Goal: Information Seeking & Learning: Find contact information

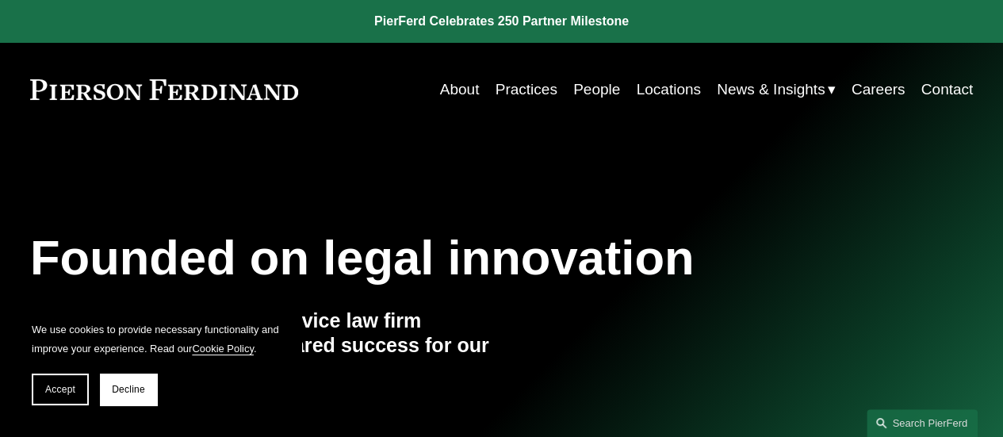
click at [596, 90] on link "People" at bounding box center [596, 90] width 47 height 30
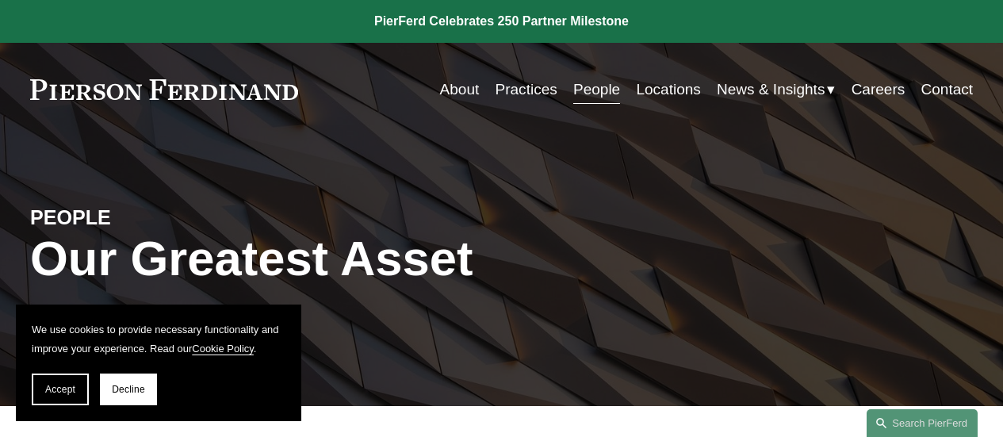
scroll to position [396, 0]
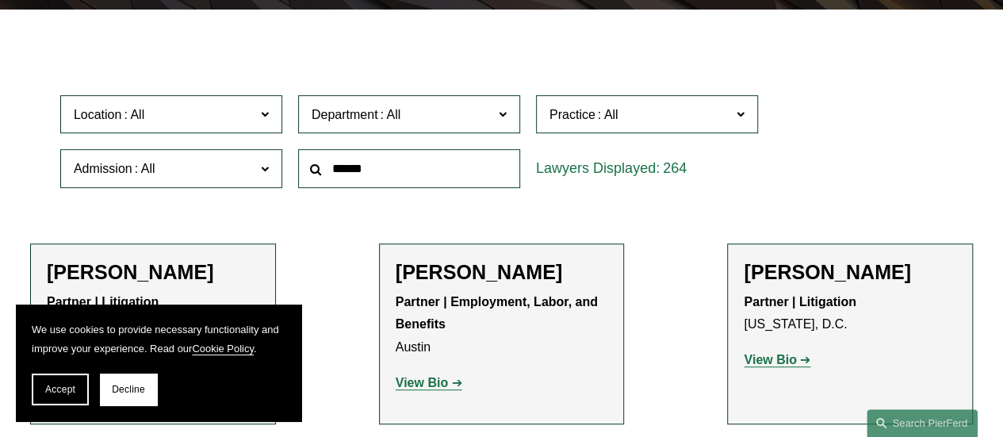
click at [60, 391] on span "Accept" at bounding box center [60, 389] width 30 height 11
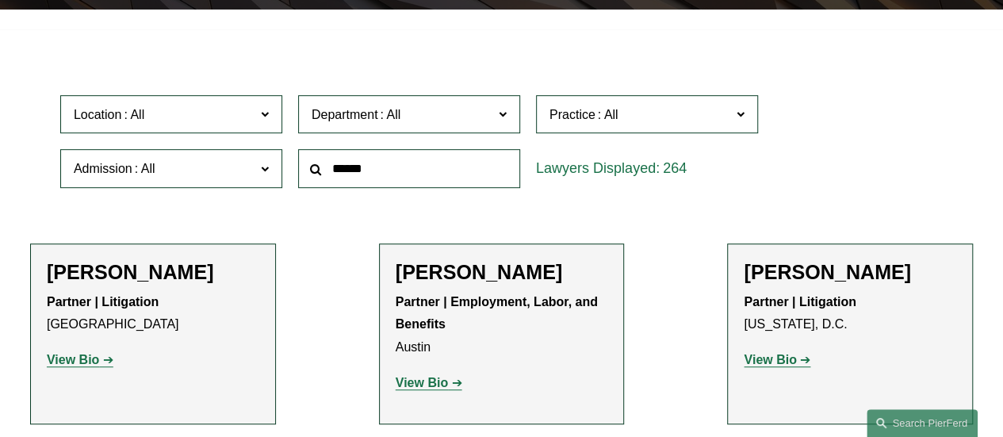
click at [580, 124] on span "Practice" at bounding box center [640, 114] width 182 height 21
click at [396, 119] on span at bounding box center [389, 114] width 25 height 13
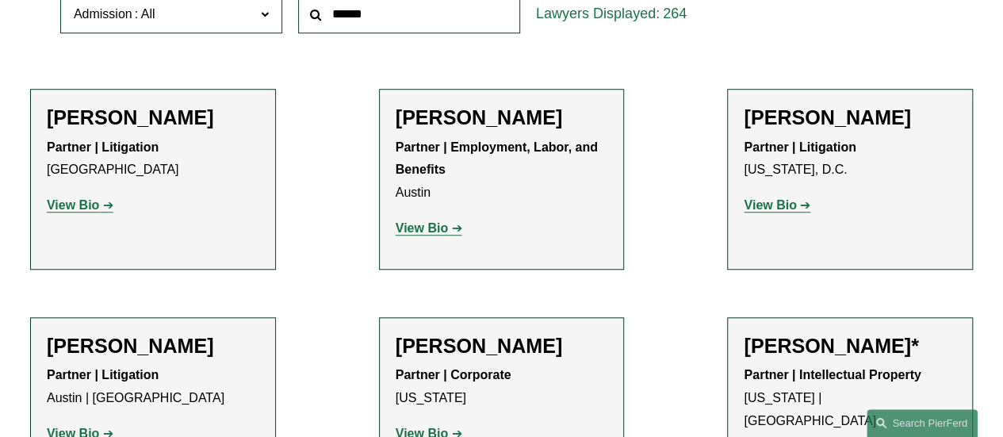
scroll to position [555, 0]
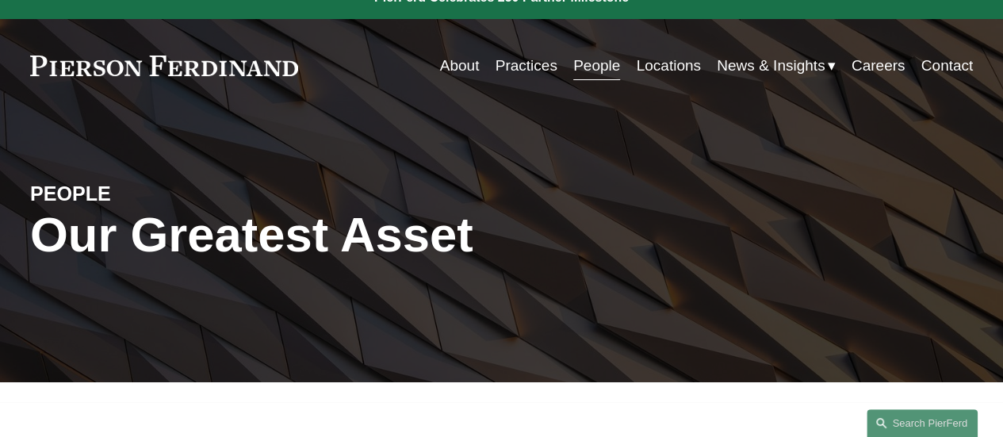
scroll to position [0, 0]
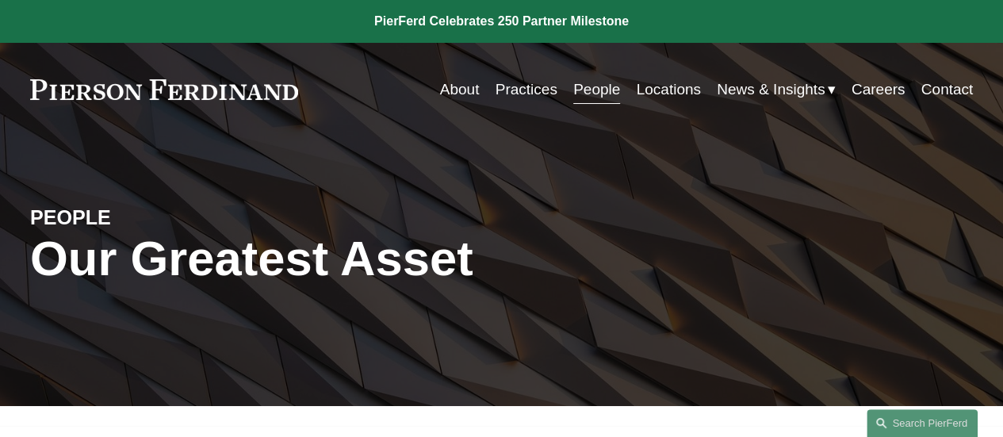
click at [530, 90] on link "Practices" at bounding box center [527, 90] width 62 height 30
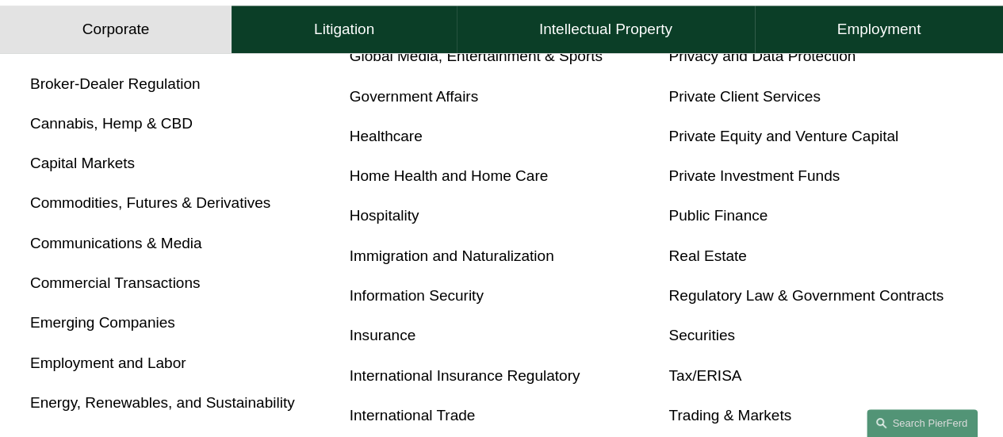
scroll to position [951, 0]
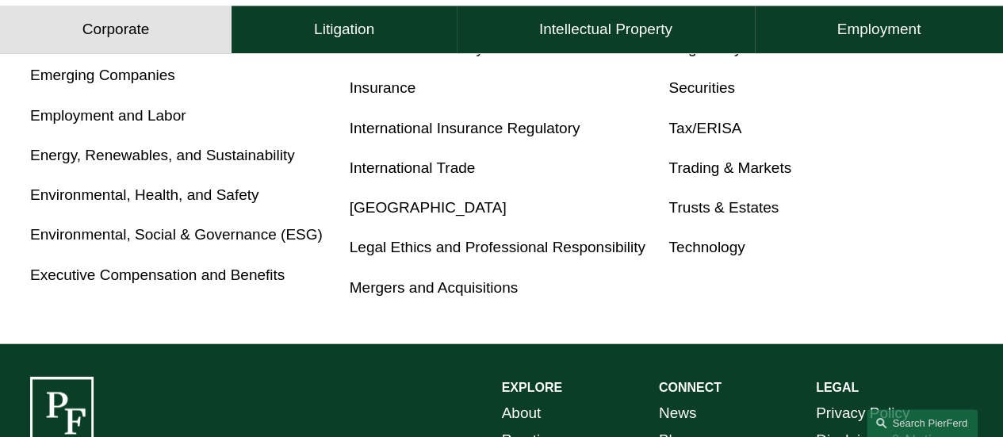
click at [149, 124] on link "Employment and Labor" at bounding box center [108, 115] width 156 height 17
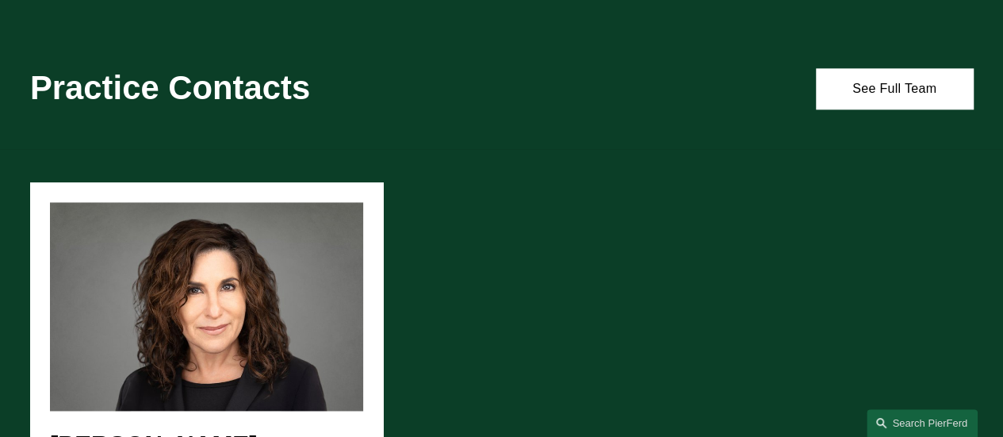
scroll to position [951, 0]
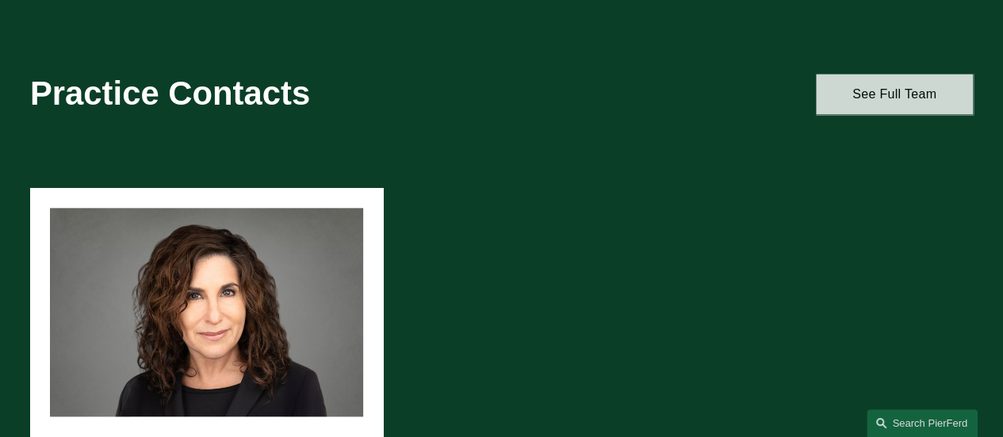
click at [856, 105] on link "See Full Team" at bounding box center [894, 94] width 157 height 40
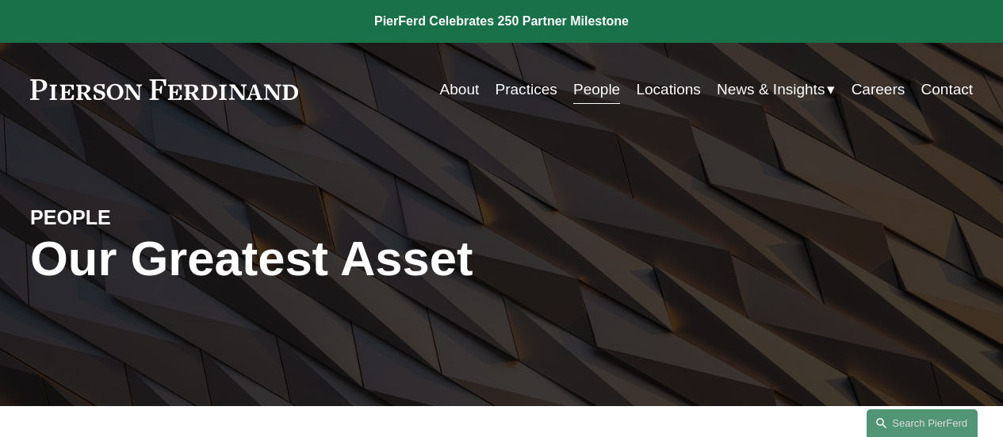
scroll to position [396, 0]
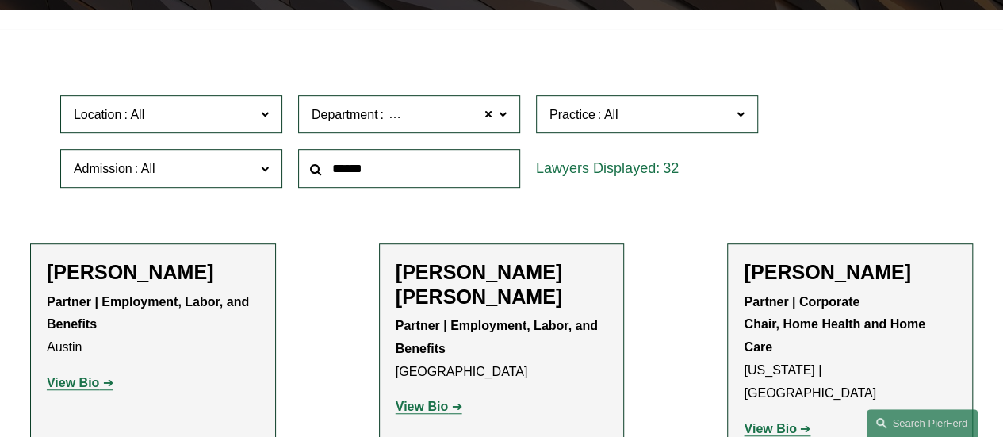
click at [829, 277] on h2 "[PERSON_NAME]" at bounding box center [850, 272] width 212 height 24
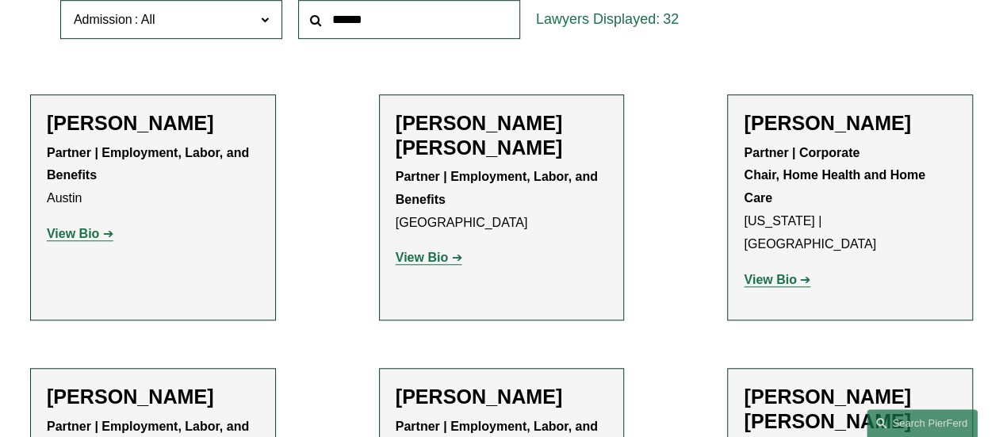
scroll to position [555, 0]
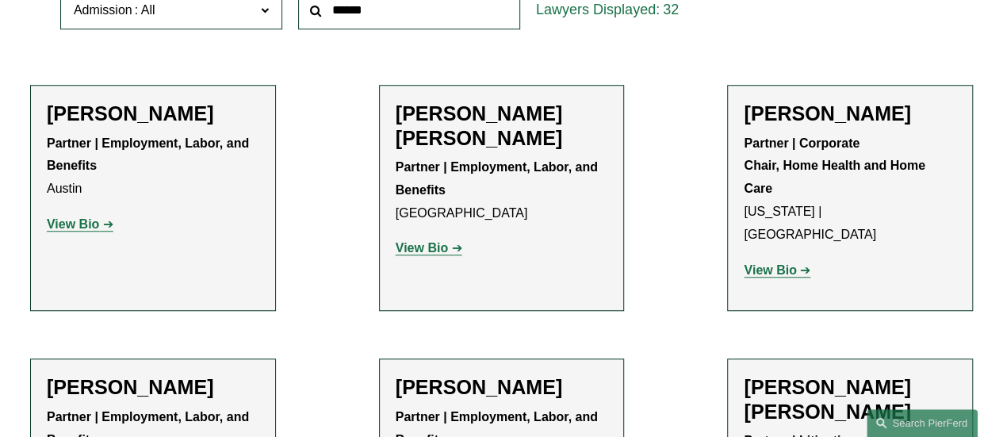
click at [804, 263] on link "View Bio" at bounding box center [777, 269] width 67 height 13
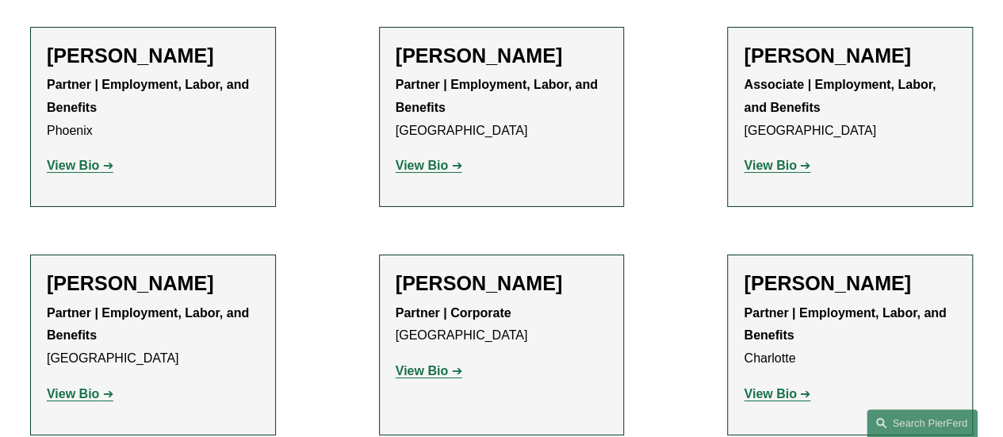
scroll to position [2696, 0]
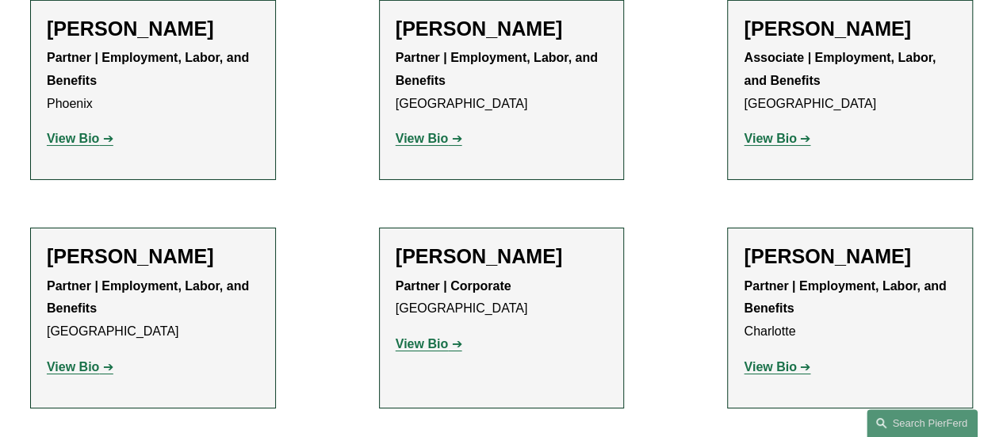
click at [445, 337] on strong "View Bio" at bounding box center [422, 343] width 52 height 13
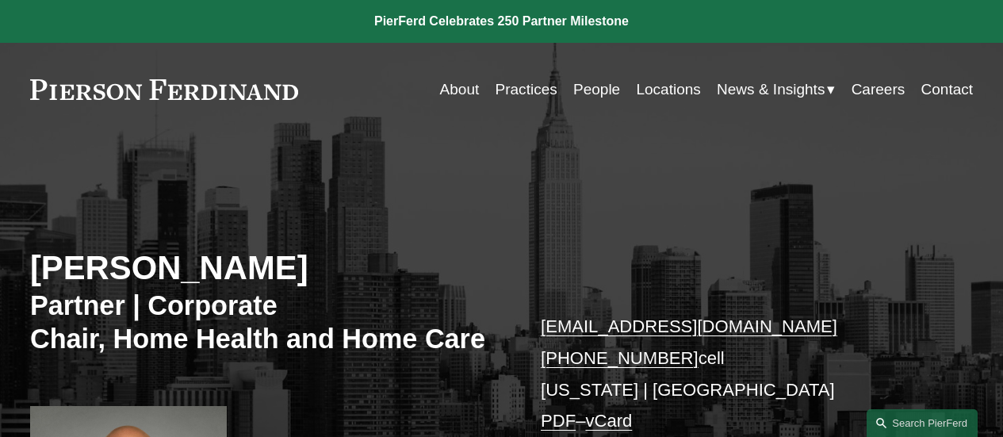
scroll to position [396, 0]
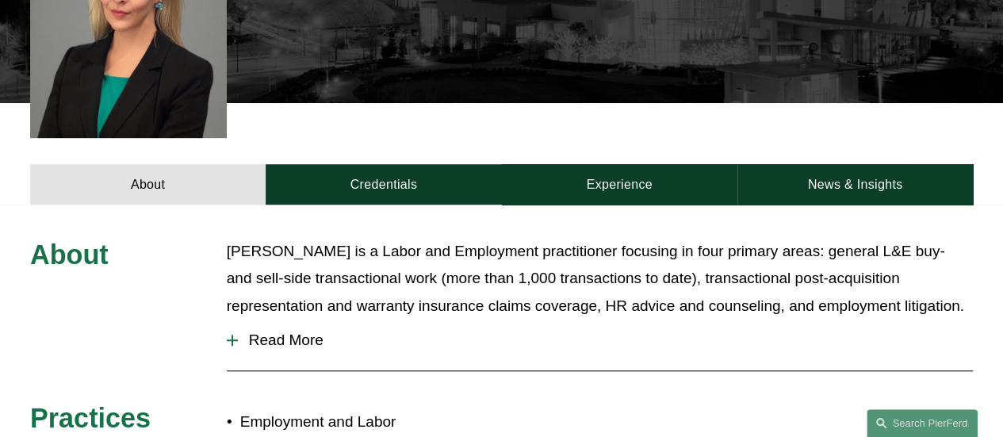
scroll to position [476, 0]
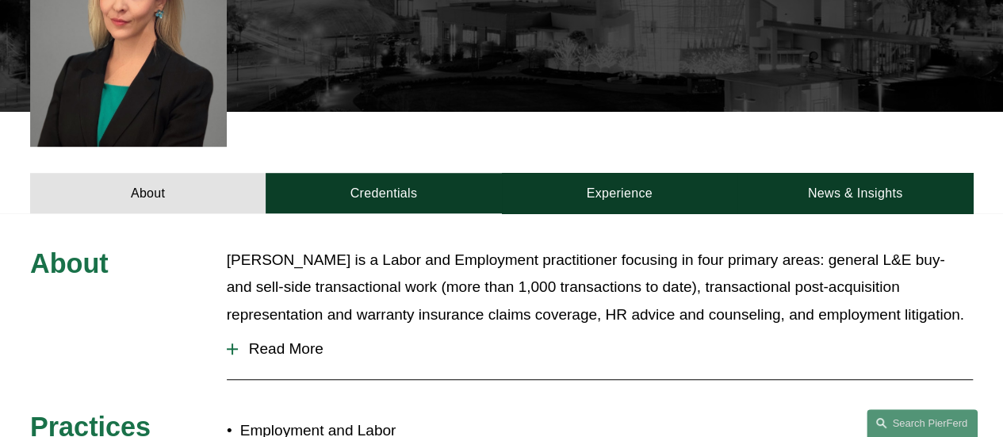
click at [294, 340] on span "Read More" at bounding box center [605, 348] width 735 height 17
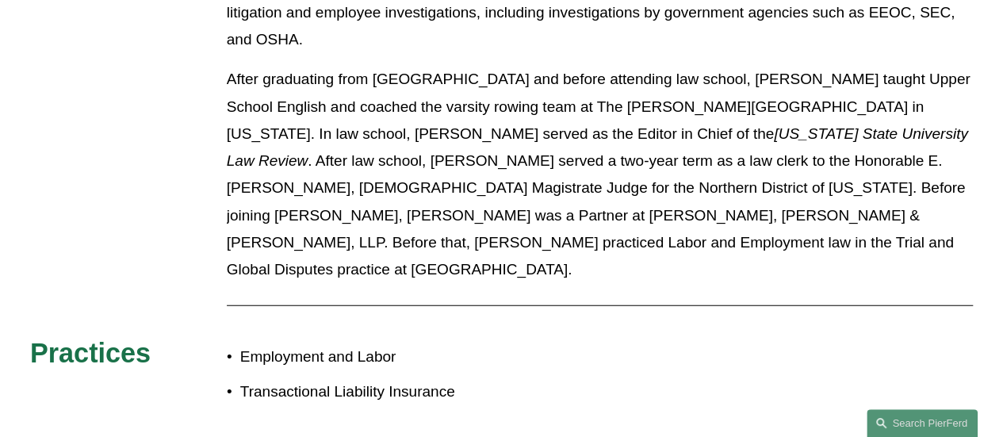
scroll to position [1903, 0]
